Goal: Check status: Check status

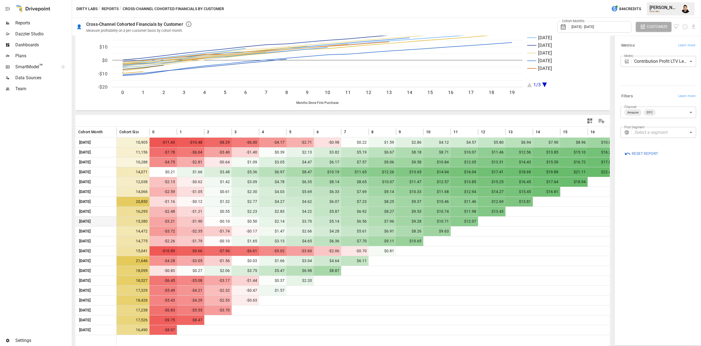
scroll to position [0, 3]
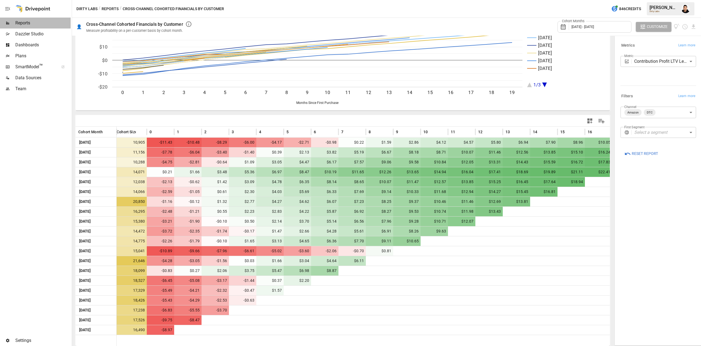
click at [32, 26] on span "Reports" at bounding box center [42, 23] width 55 height 7
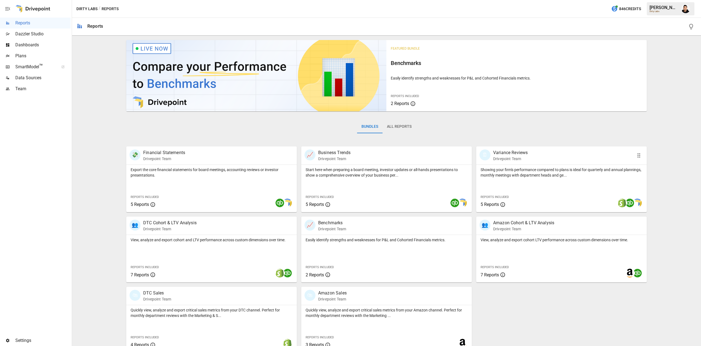
click at [517, 187] on div "Showing your firm's performance compared to plans is ideal for quarterly and an…" at bounding box center [562, 188] width 171 height 47
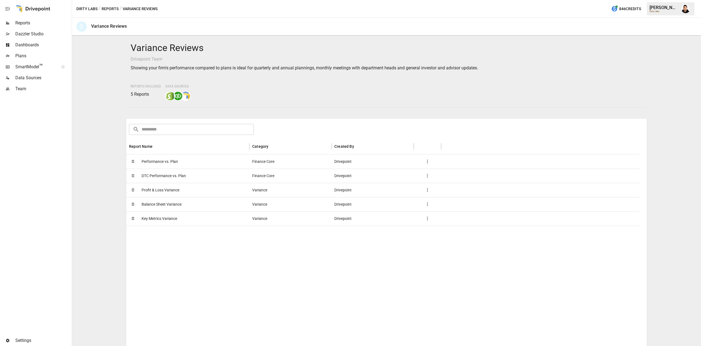
click at [178, 176] on span "DTC Performance vs. Plan" at bounding box center [164, 176] width 44 height 14
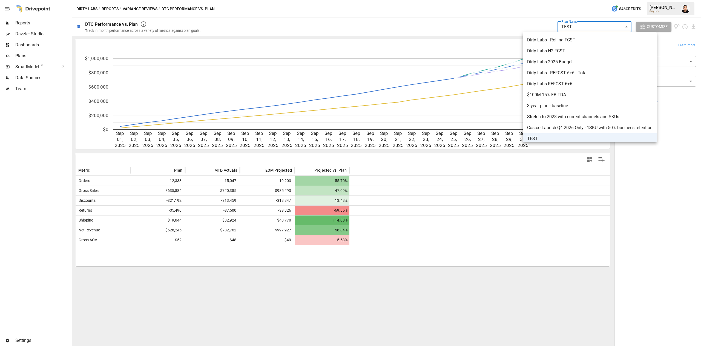
click at [594, 0] on body "Reports Dazzler Studio Dashboards Plans SmartModel ™ Data Sources Team Settings…" at bounding box center [350, 0] width 701 height 0
click at [570, 46] on span "Dirty Labs H2 FCST" at bounding box center [589, 48] width 125 height 7
type input "**********"
